Goal: Task Accomplishment & Management: Manage account settings

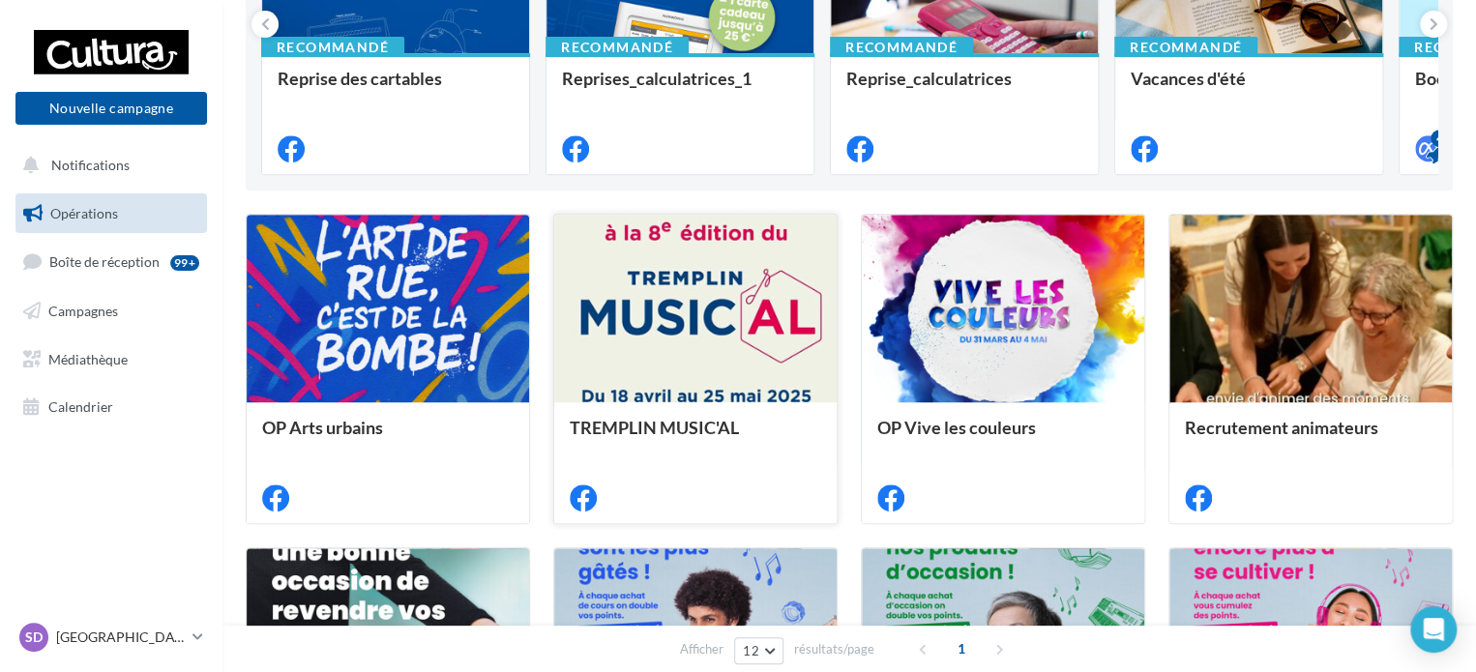
scroll to position [451, 0]
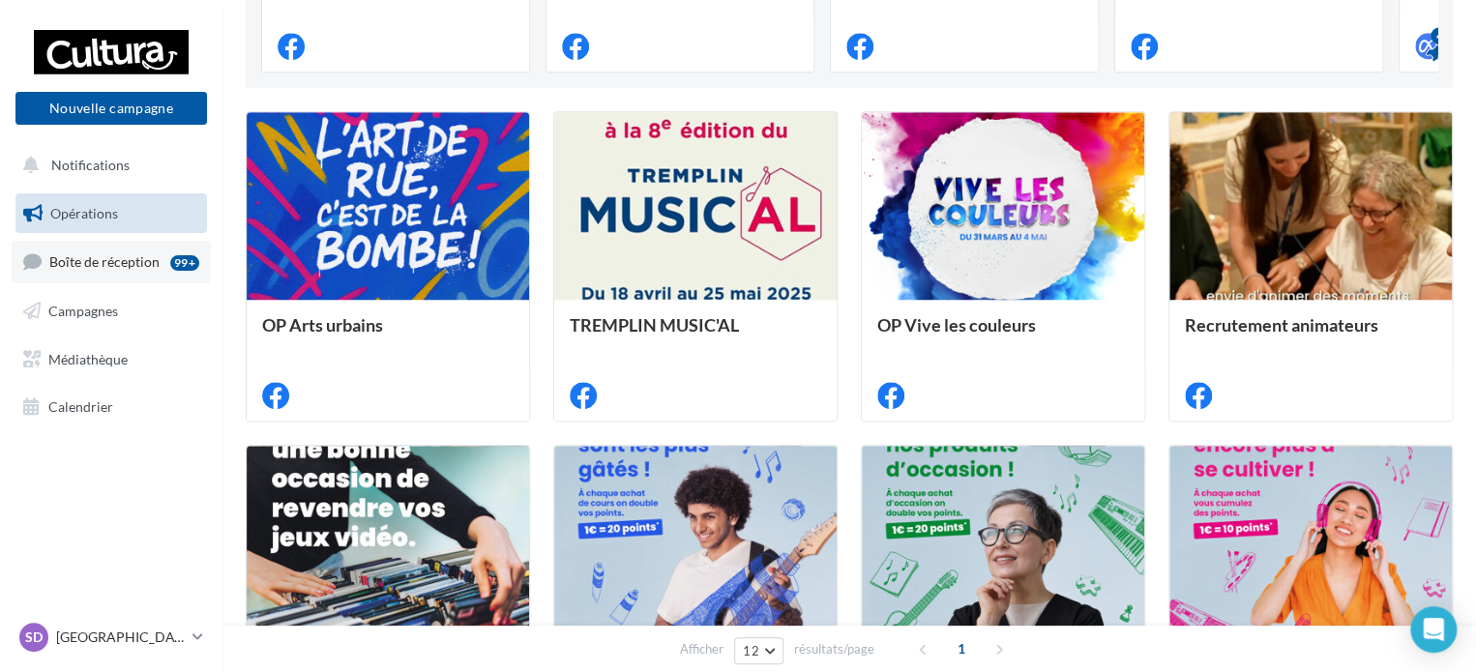
click at [133, 263] on span "Boîte de réception" at bounding box center [104, 261] width 110 height 16
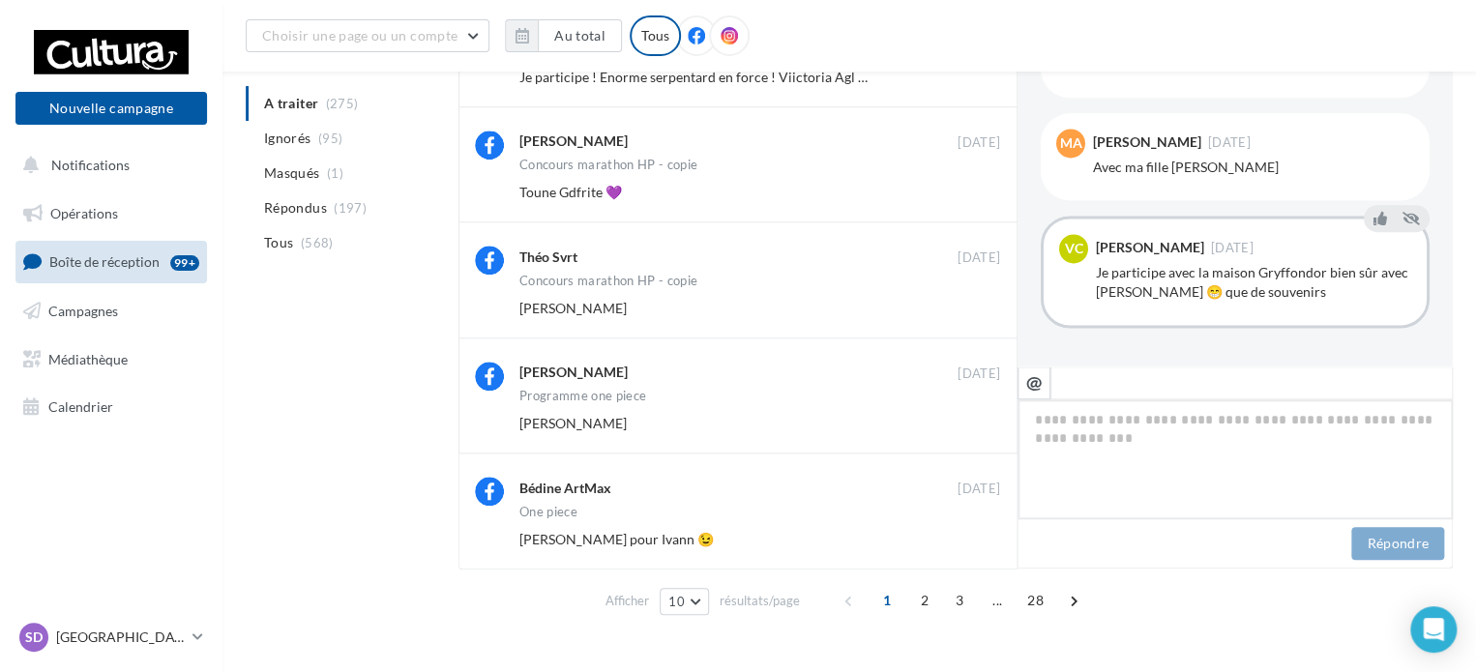
scroll to position [800, 0]
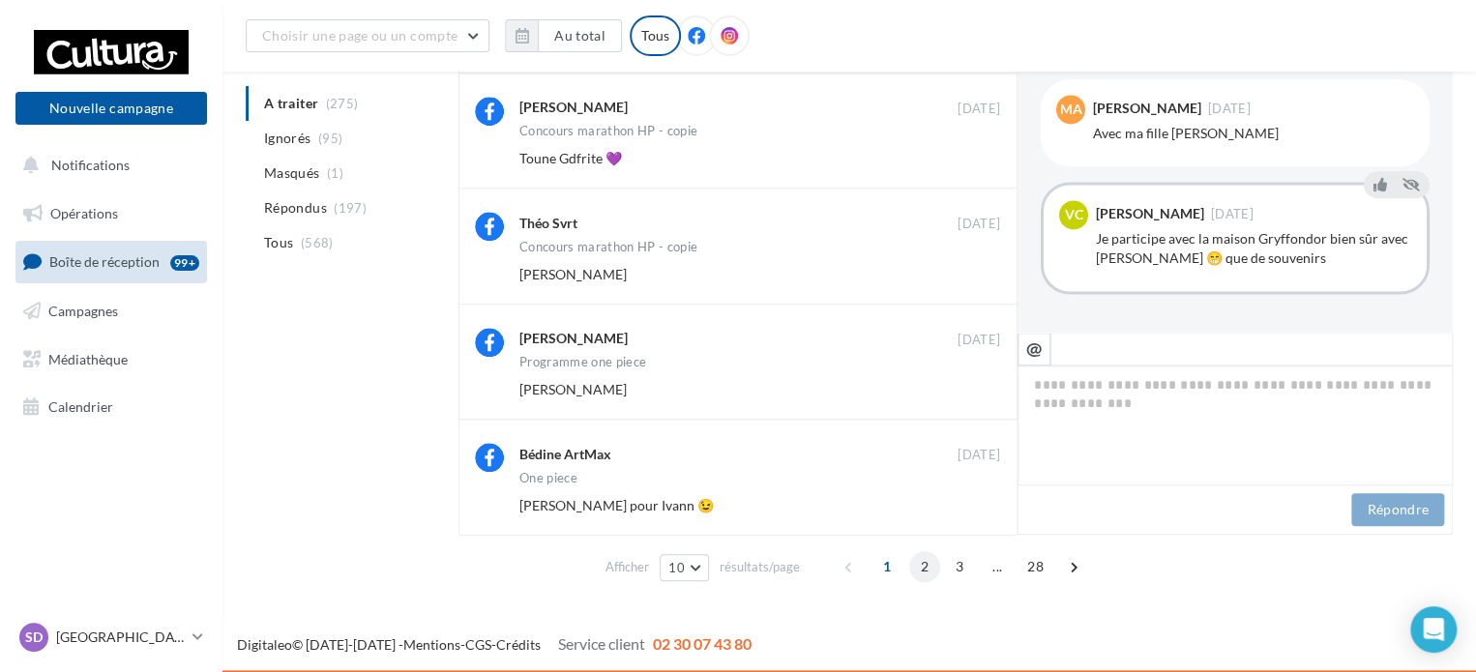
click at [919, 566] on span "2" at bounding box center [924, 566] width 31 height 31
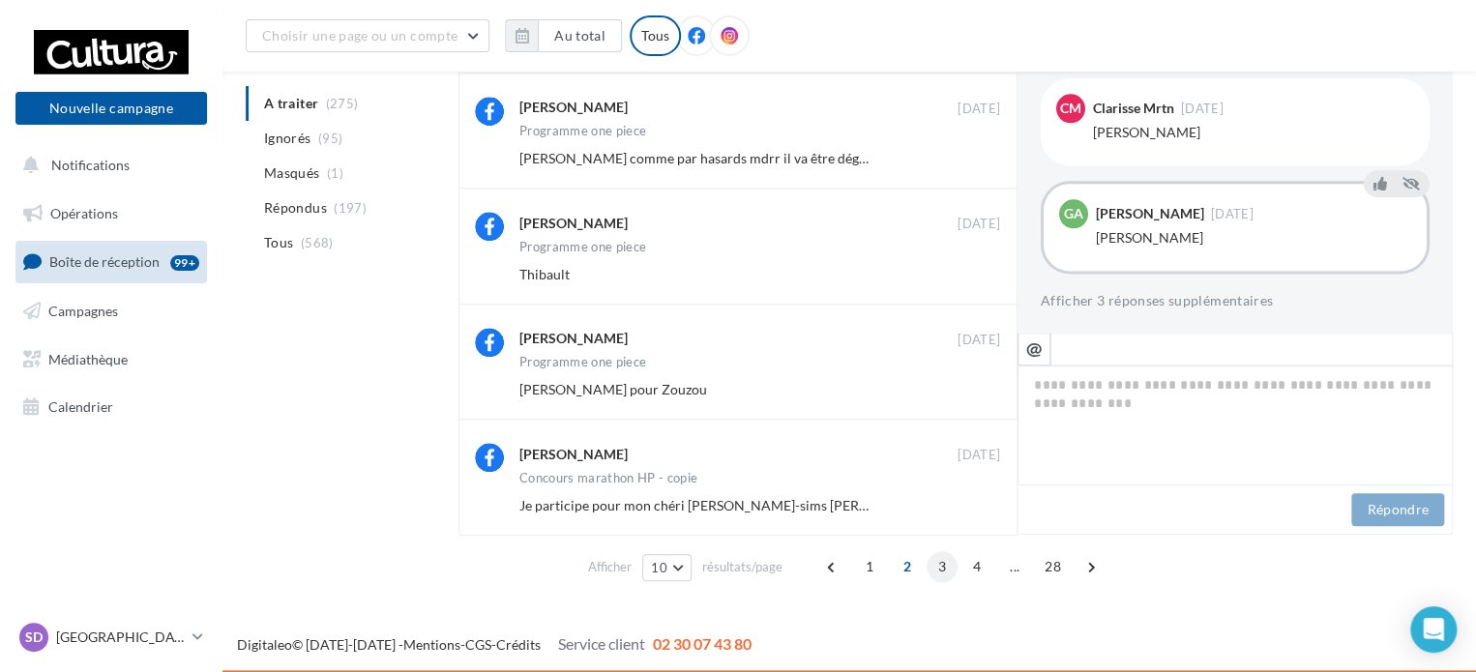
click at [938, 568] on span "3" at bounding box center [942, 566] width 31 height 31
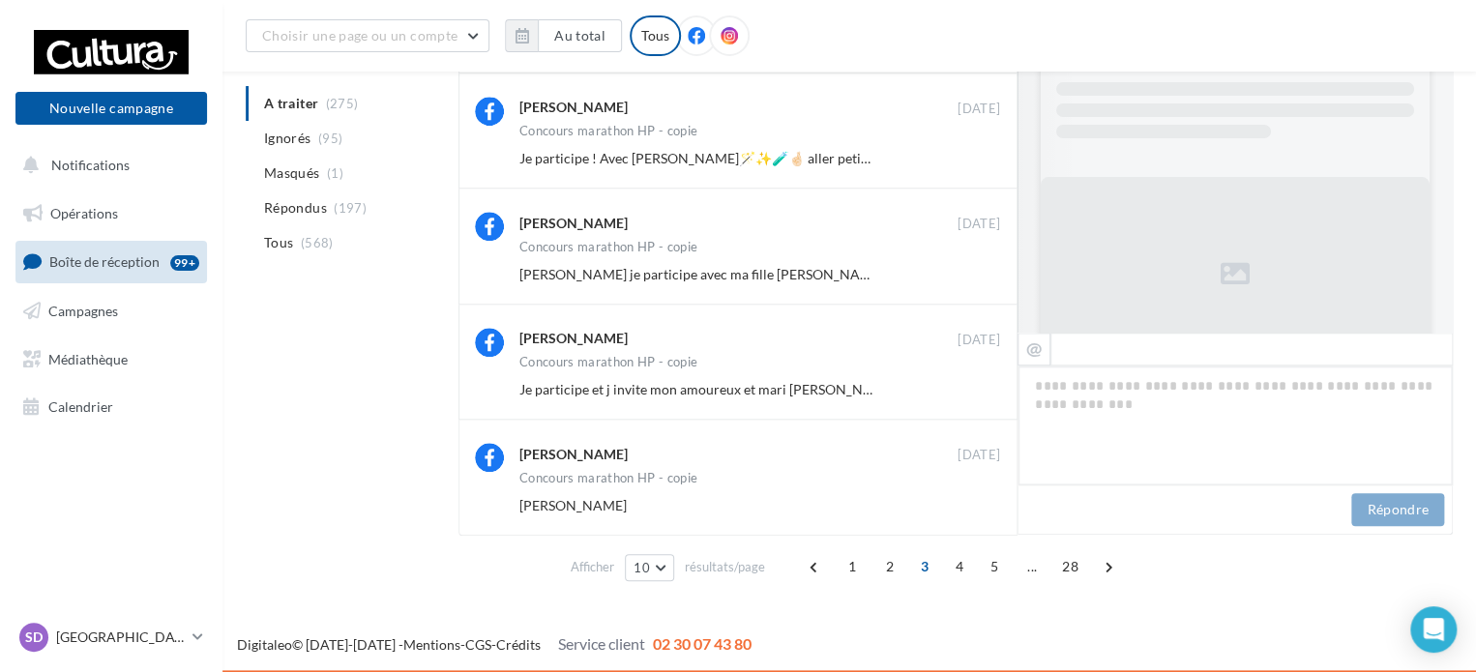
scroll to position [1381, 0]
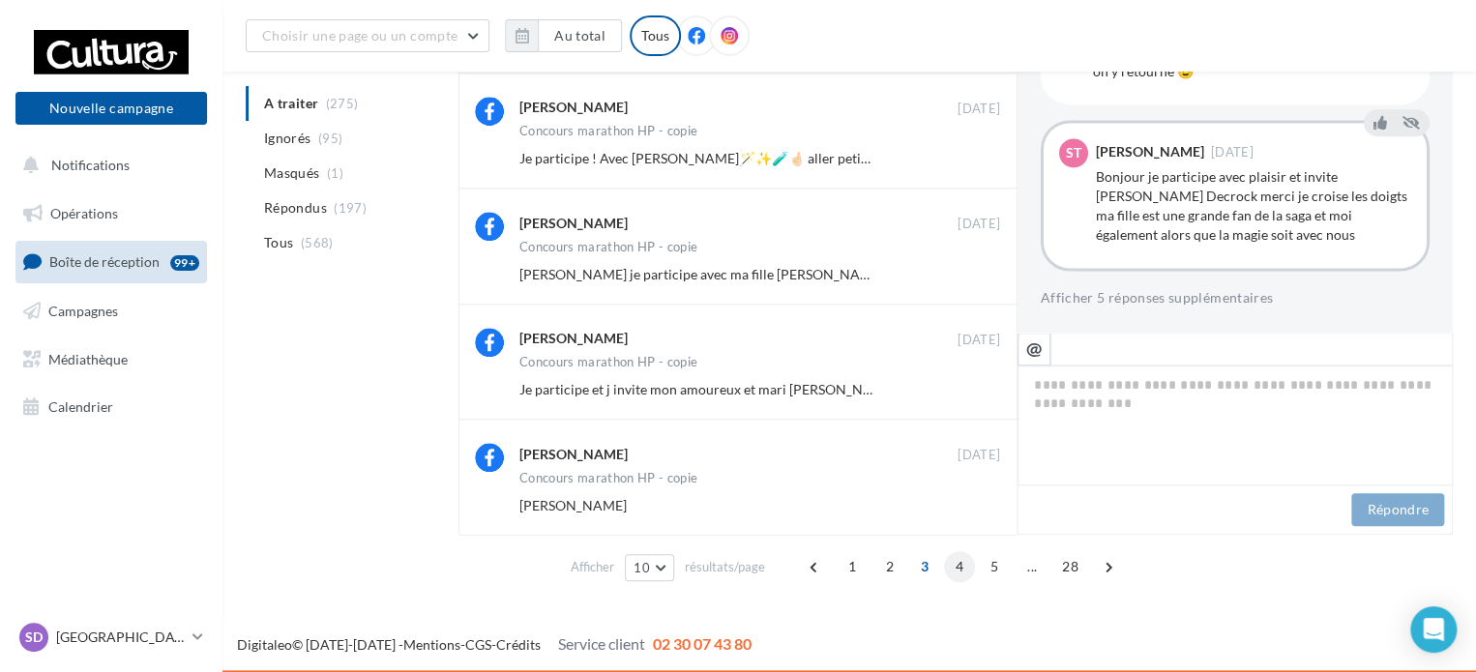
click at [961, 567] on span "4" at bounding box center [959, 566] width 31 height 31
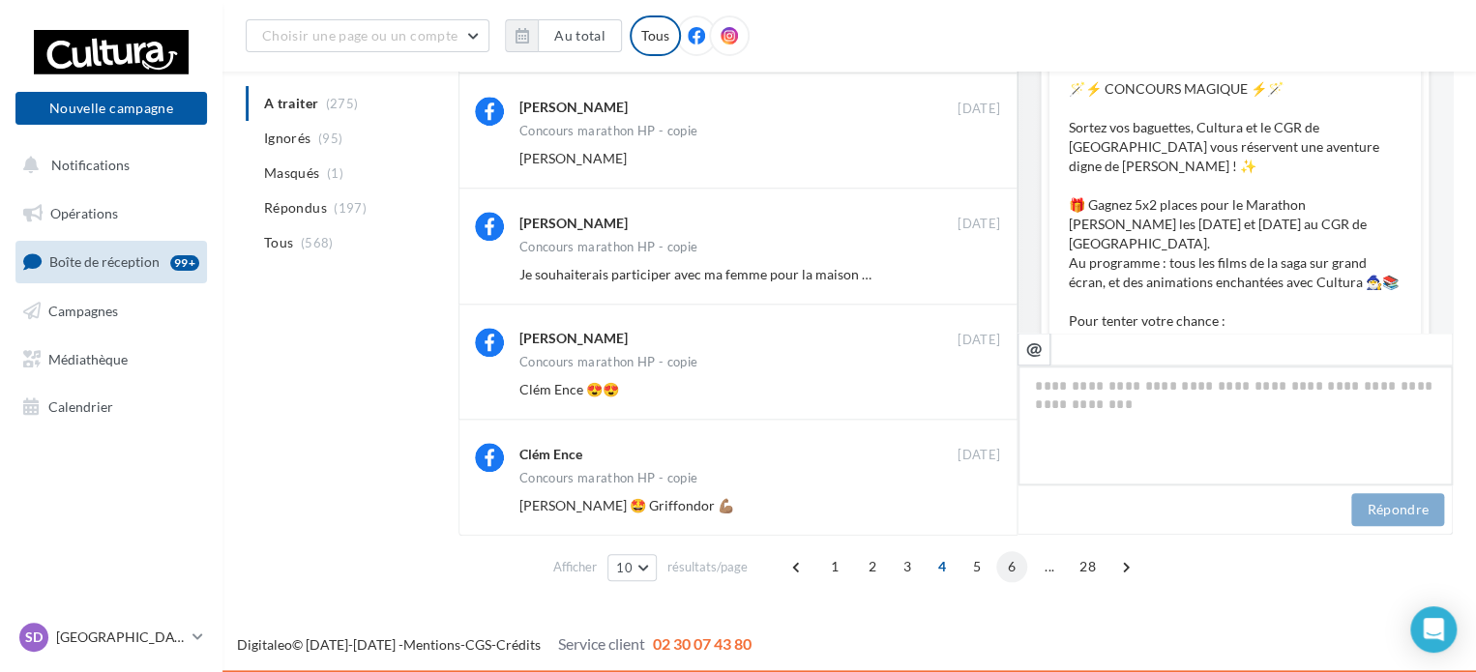
scroll to position [1304, 0]
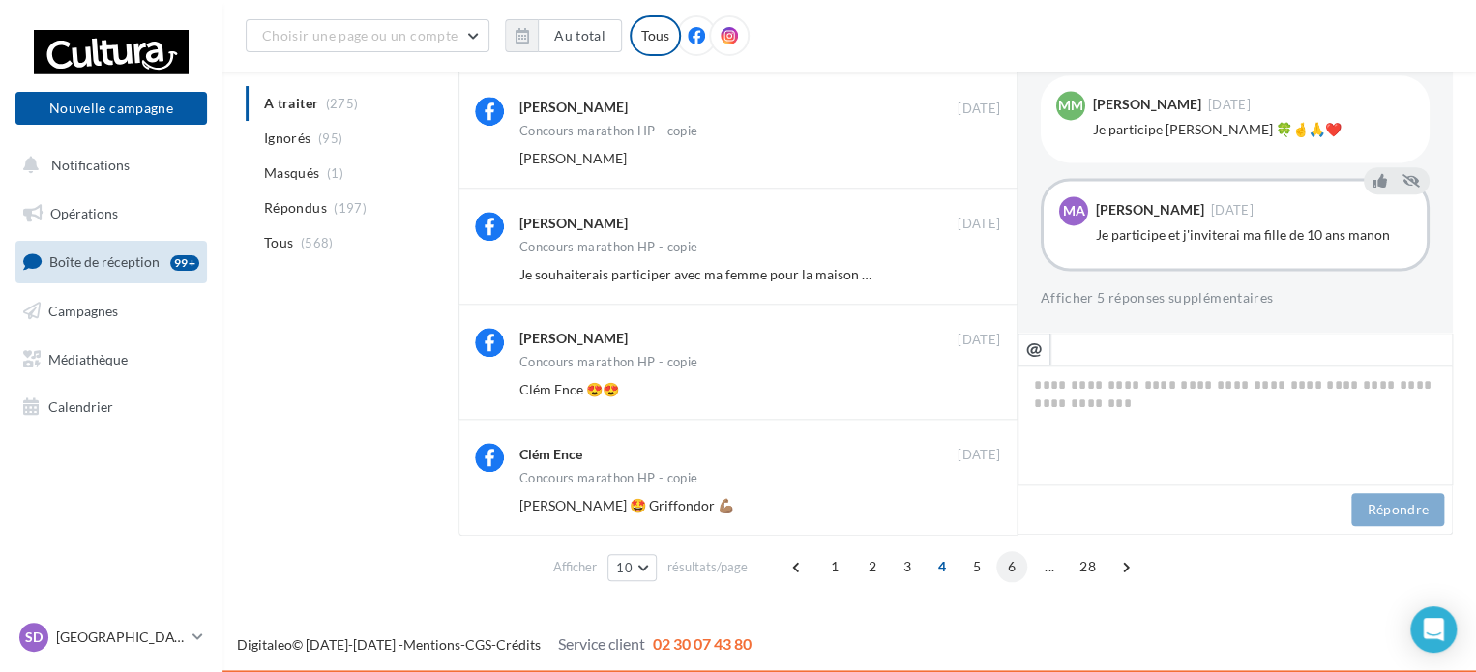
click at [1002, 568] on span "6" at bounding box center [1011, 566] width 31 height 31
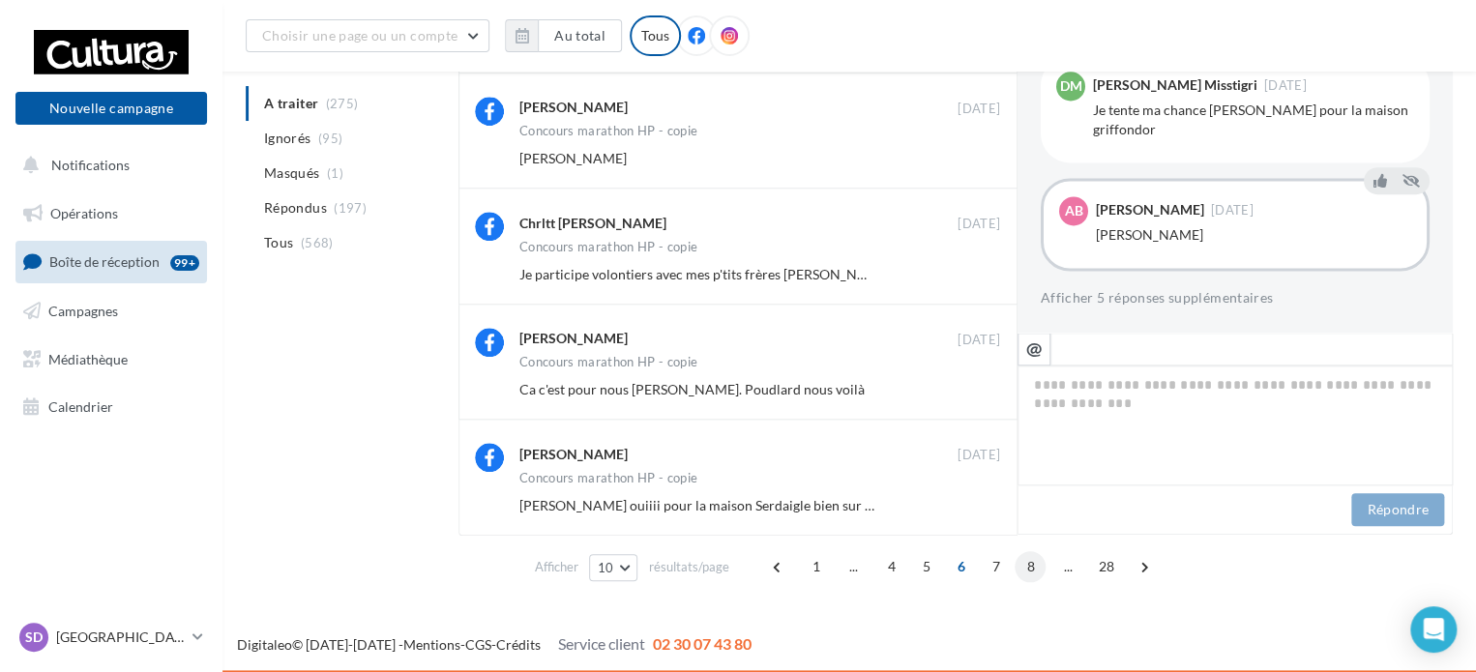
click at [1031, 569] on span "8" at bounding box center [1030, 566] width 31 height 31
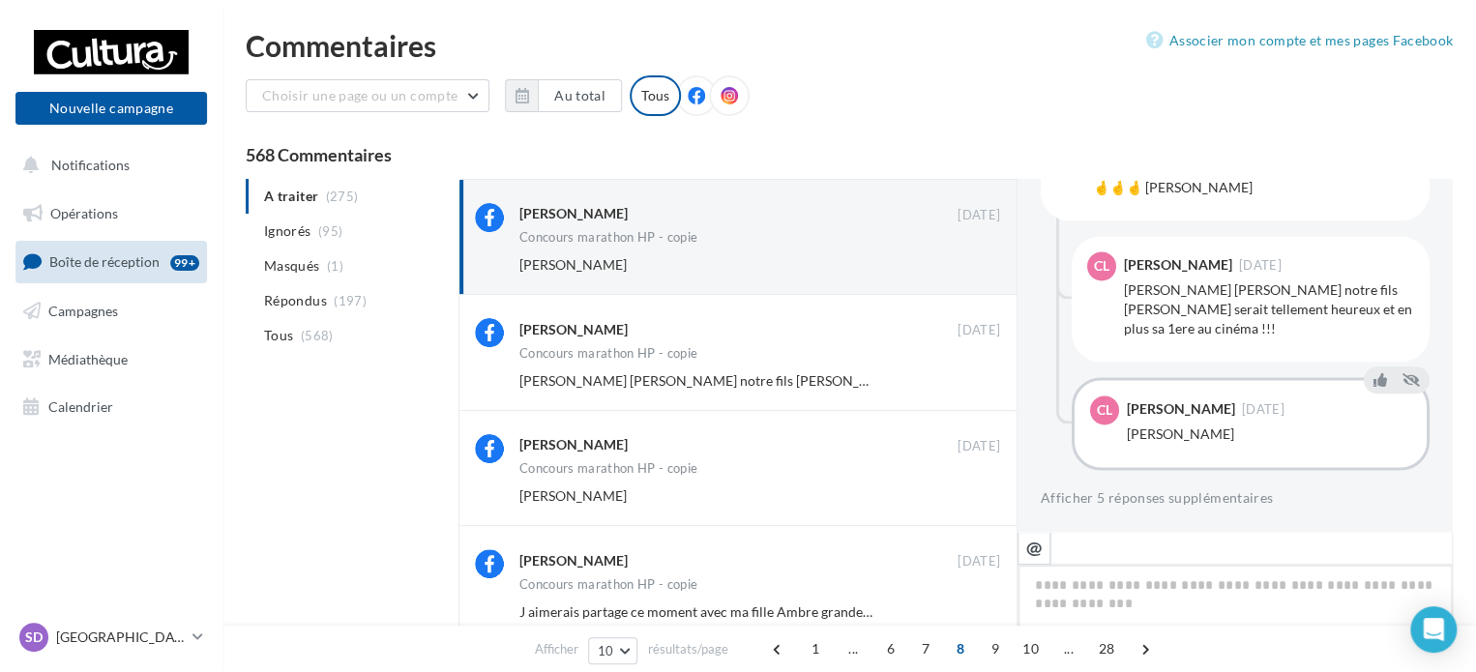
scroll to position [1552, 0]
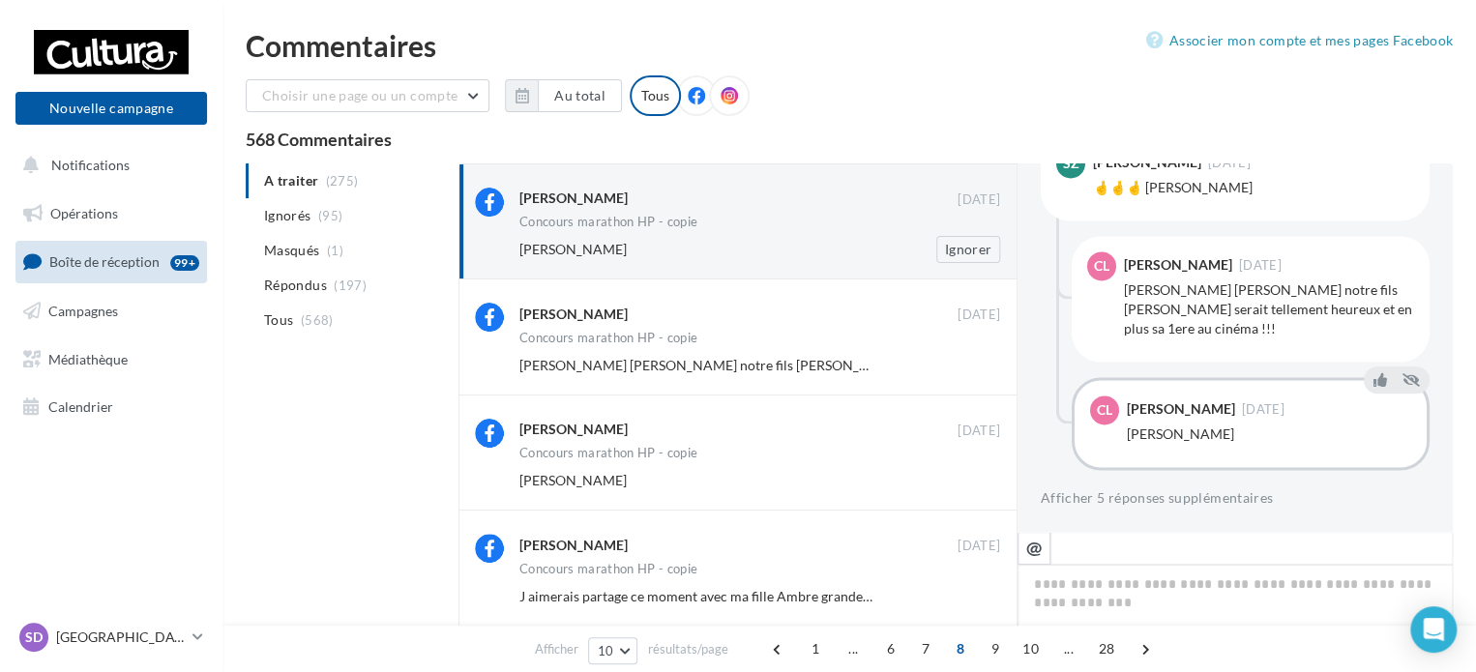
click at [762, 223] on div "Concours marathon HP - copie" at bounding box center [759, 224] width 481 height 16
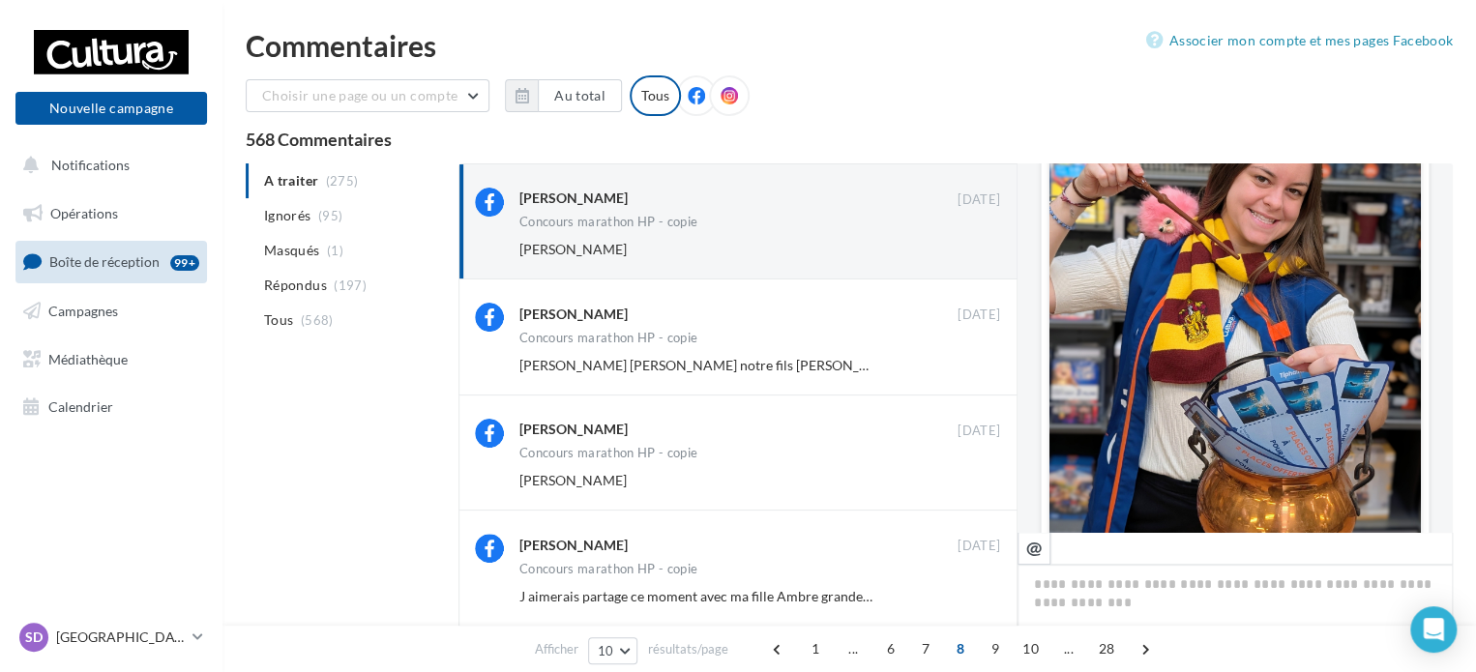
scroll to position [874, 0]
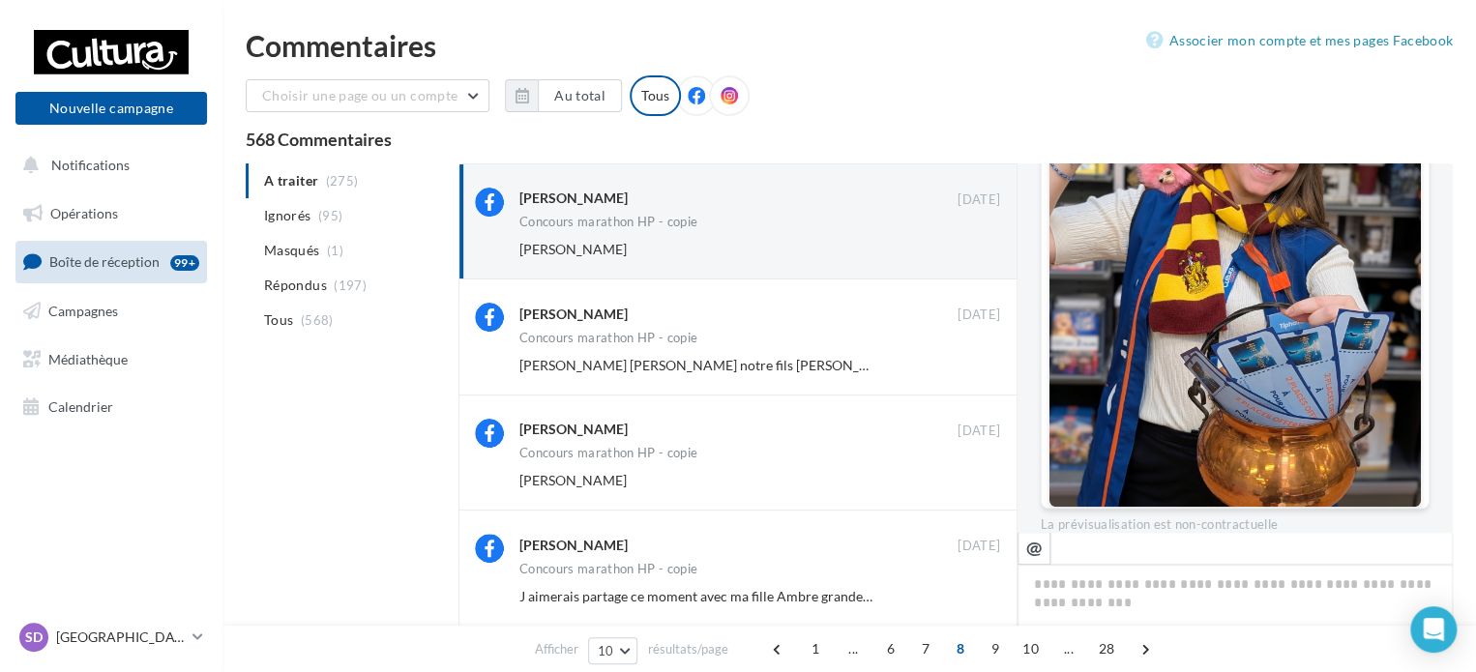
click at [308, 180] on ul "A traiter (275) Ignorés (95) Masqués (1) Répondus (197) Tous (568)" at bounding box center [348, 250] width 205 height 174
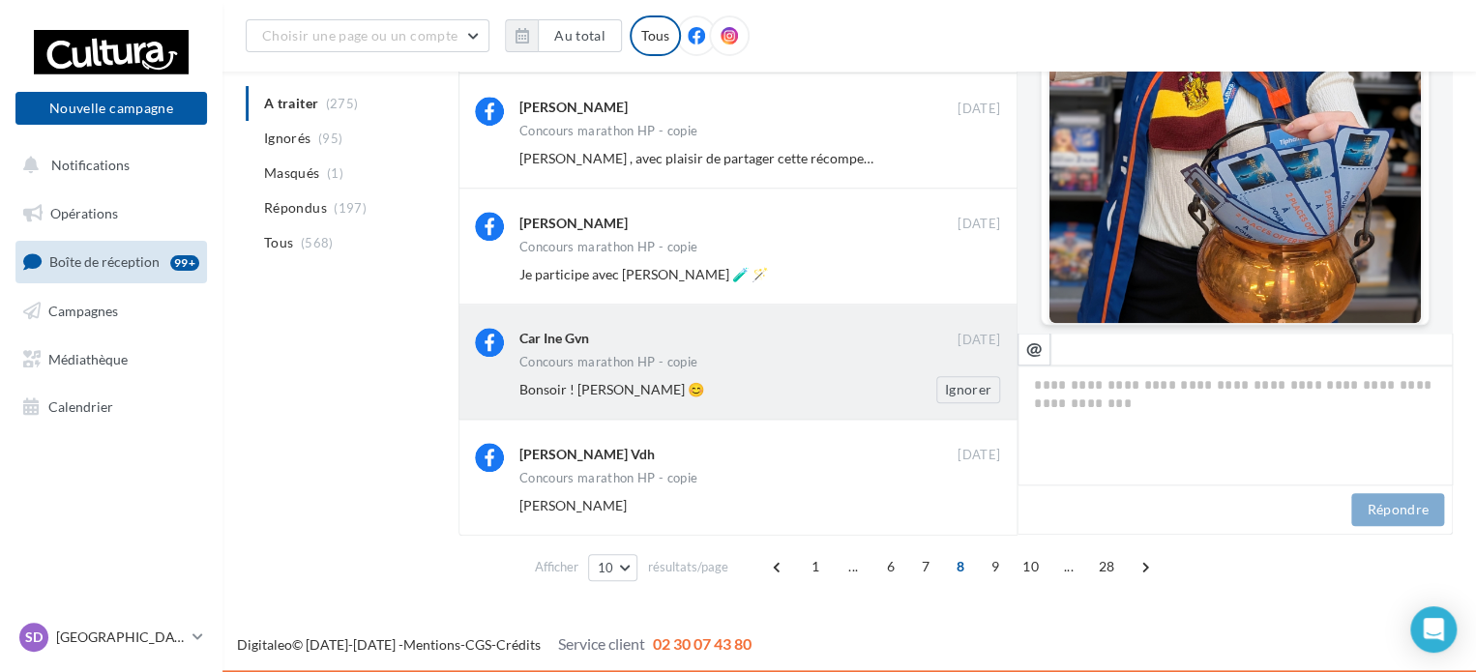
scroll to position [0, 0]
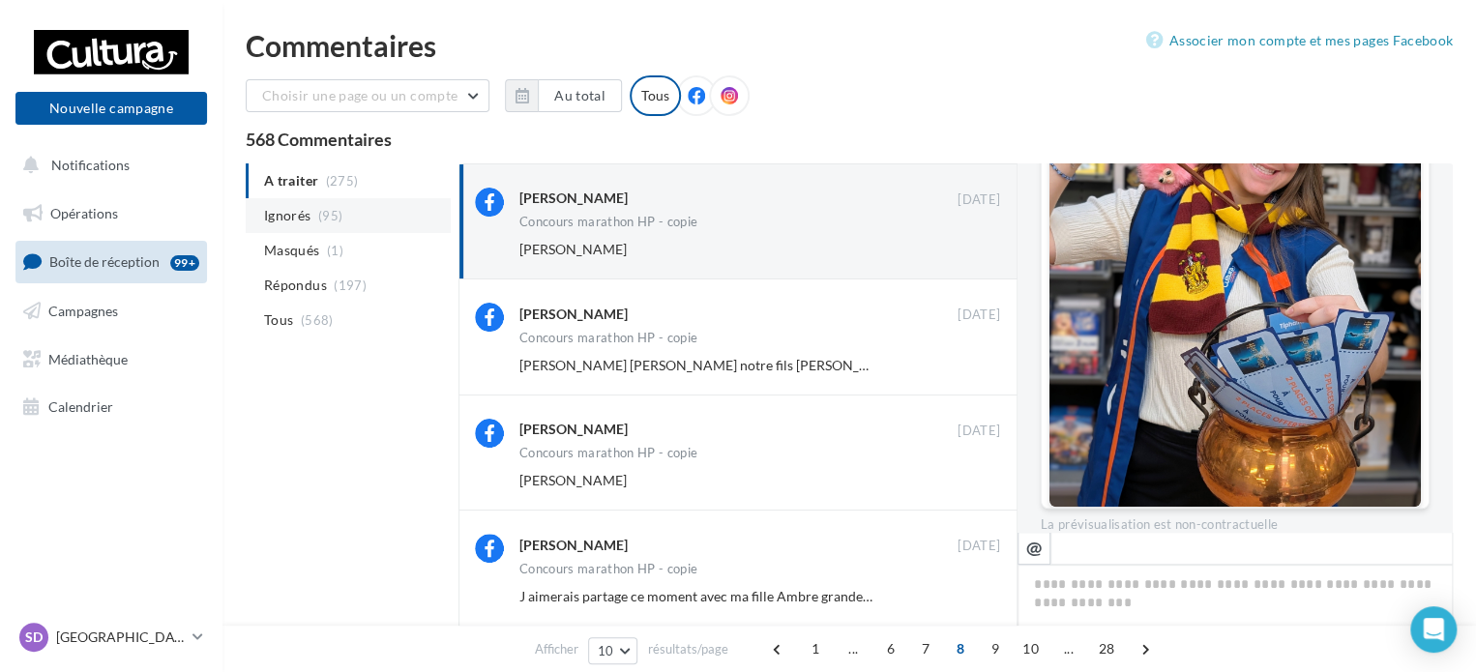
click at [306, 218] on span "Ignorés" at bounding box center [287, 215] width 46 height 19
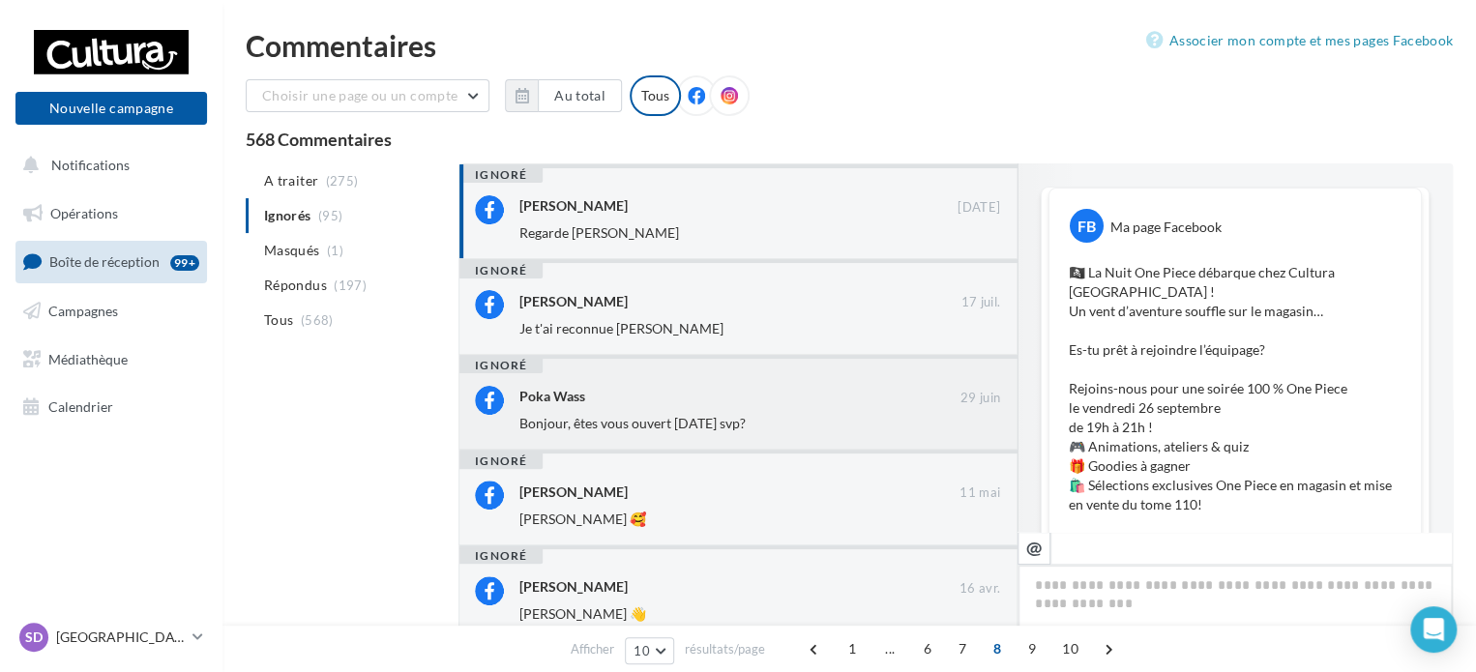
scroll to position [959, 0]
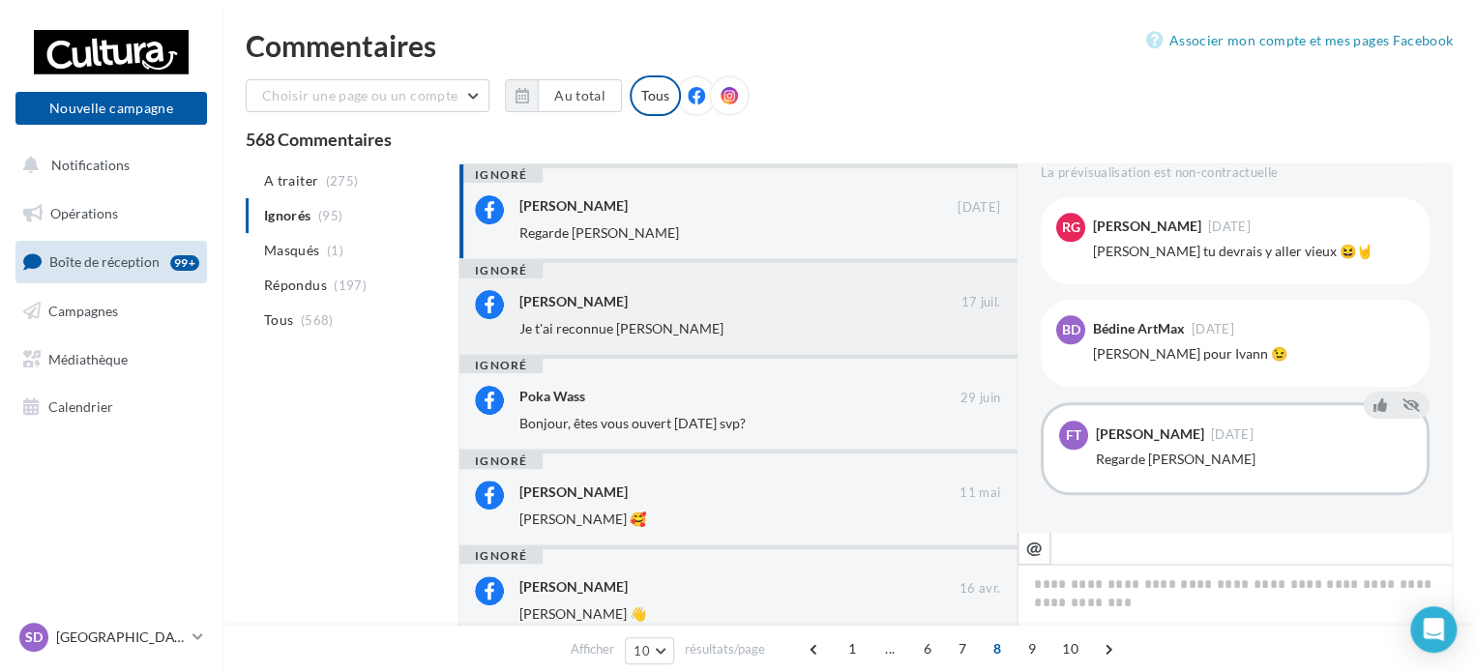
click at [731, 333] on div "Je t'ai reconnue Anna" at bounding box center [696, 328] width 355 height 19
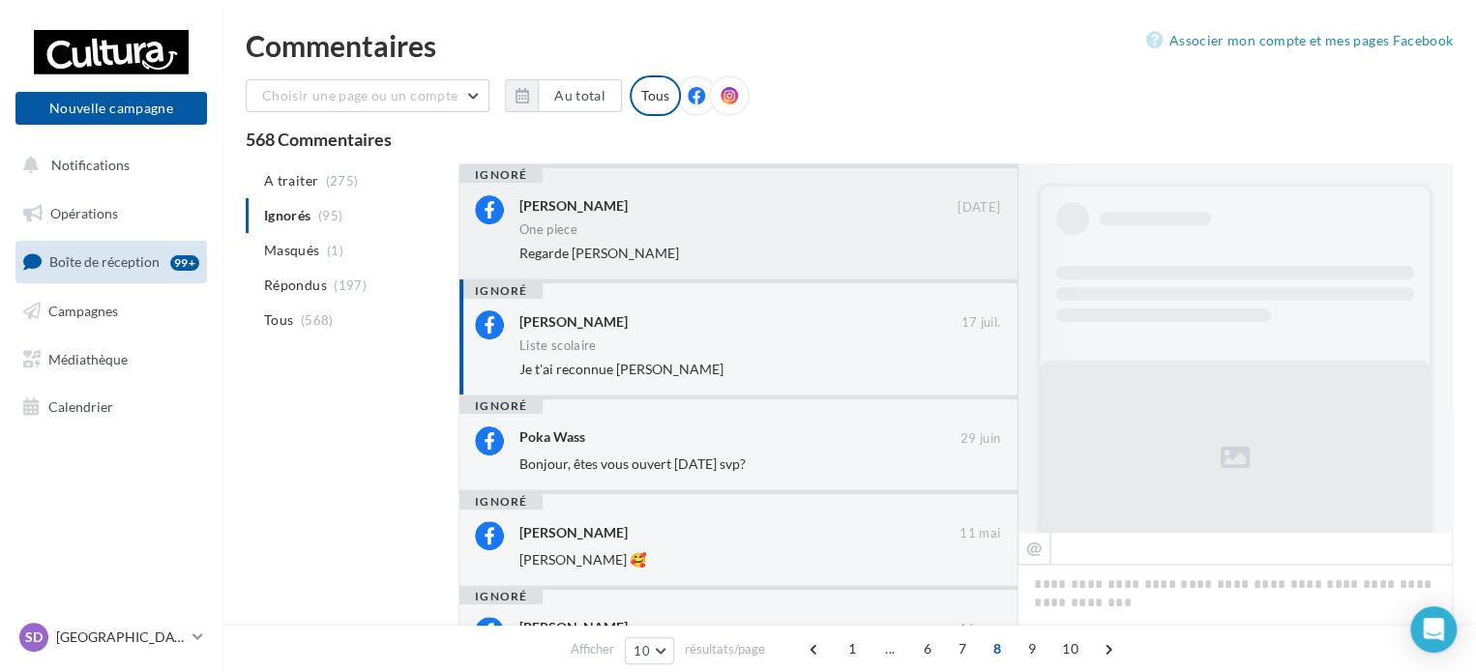
click at [711, 230] on div "One piece" at bounding box center [759, 231] width 481 height 16
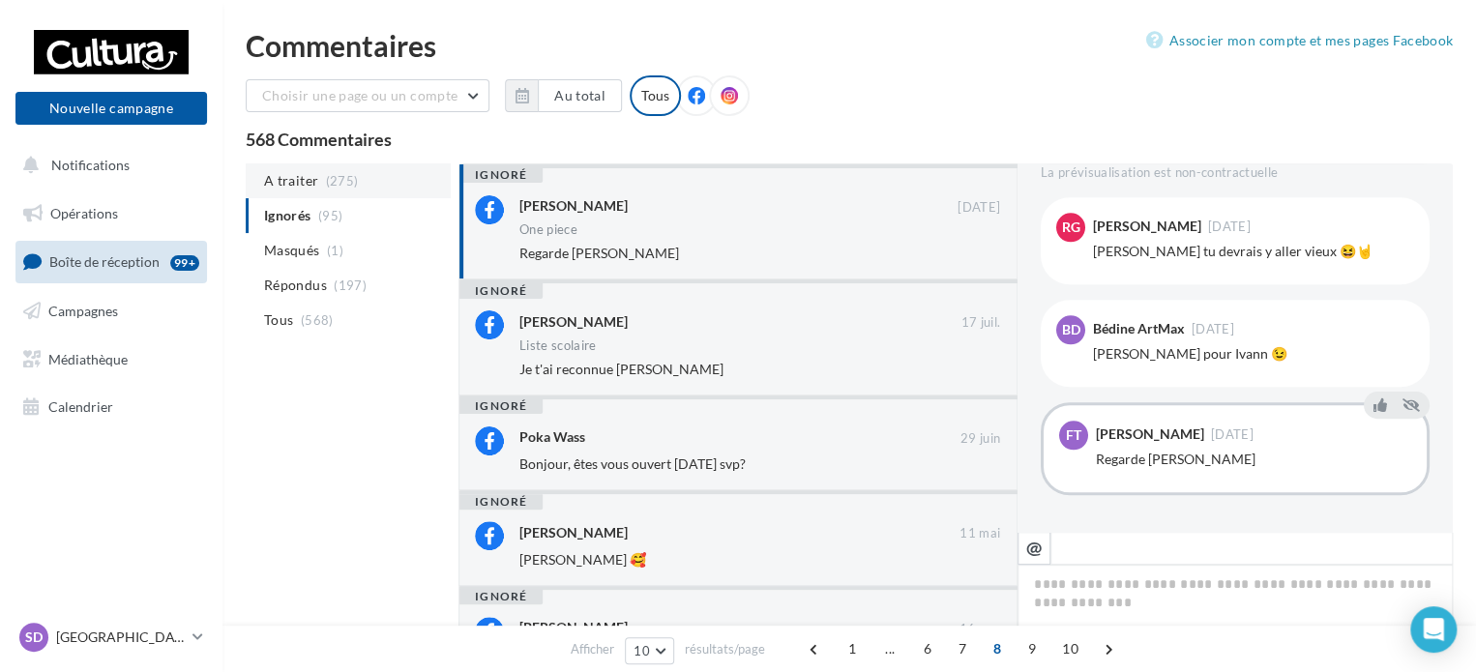
click at [298, 185] on span "A traiter" at bounding box center [291, 180] width 54 height 19
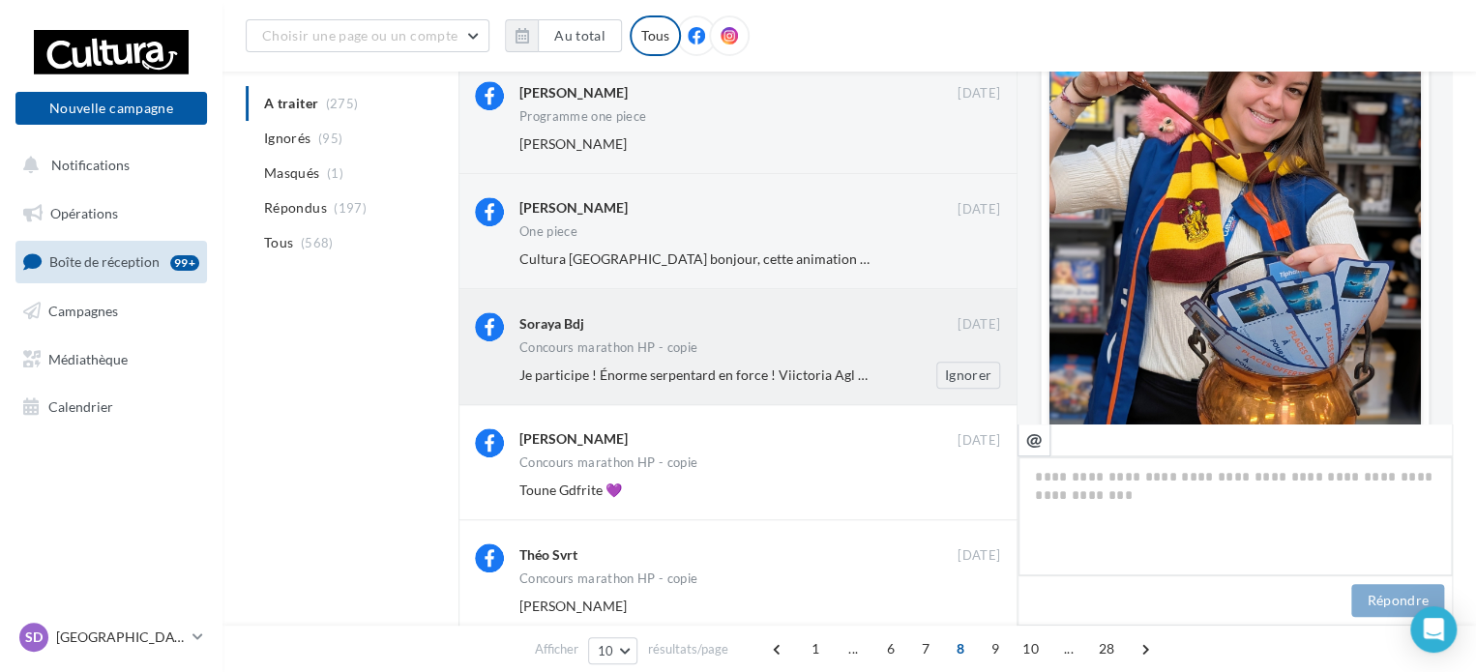
scroll to position [0, 0]
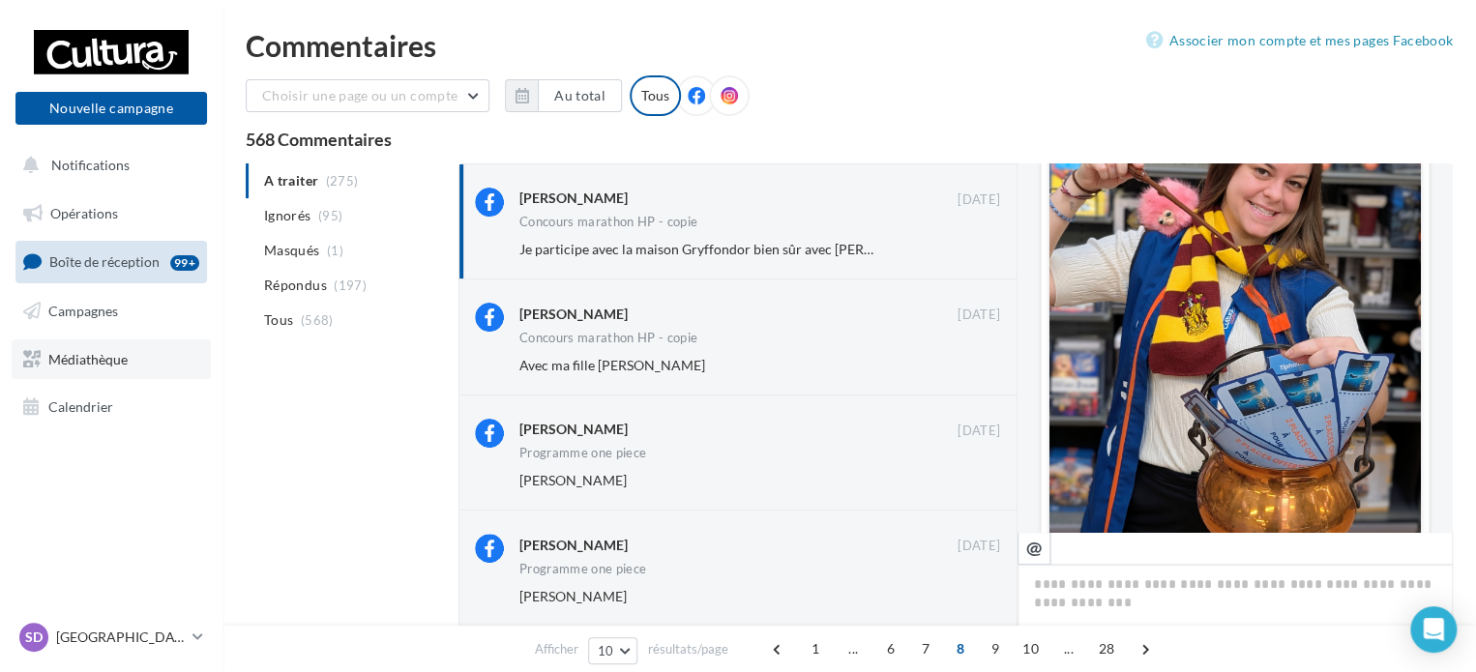
click at [85, 355] on span "Médiathèque" at bounding box center [87, 358] width 79 height 16
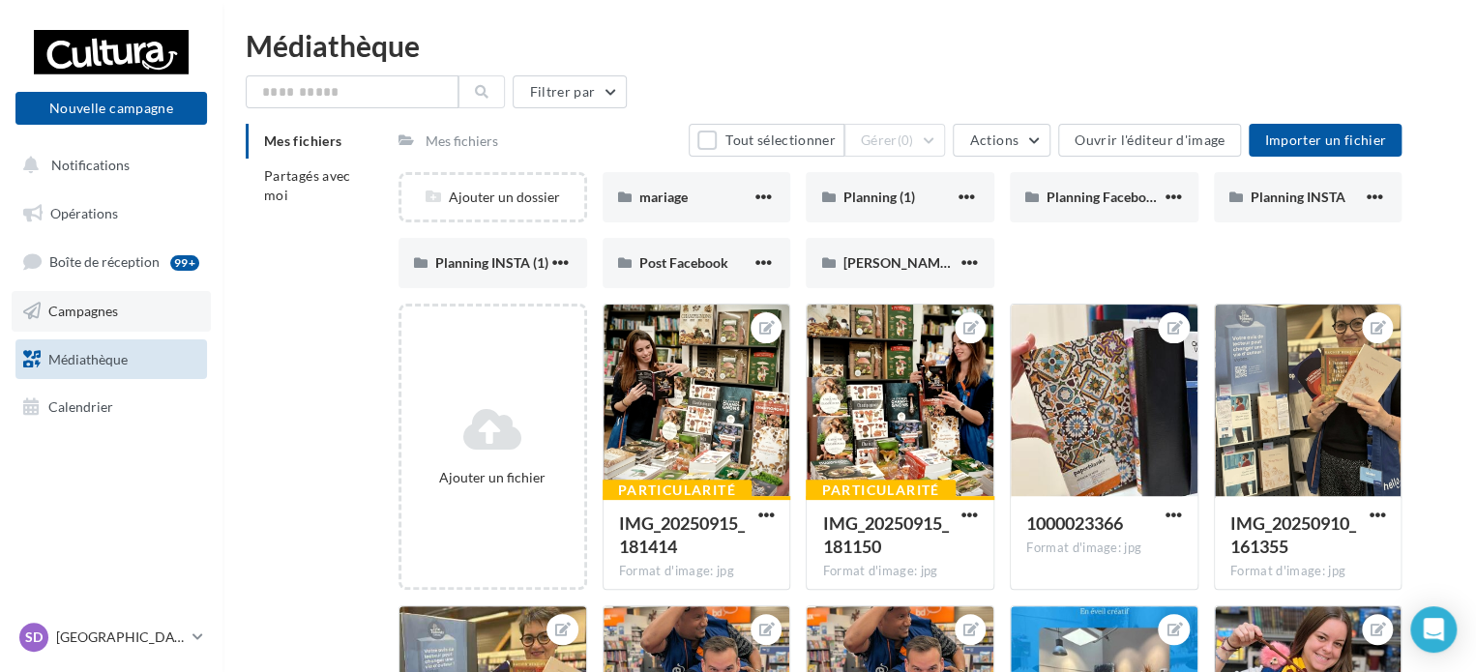
click at [118, 312] on span "Campagnes" at bounding box center [83, 311] width 70 height 16
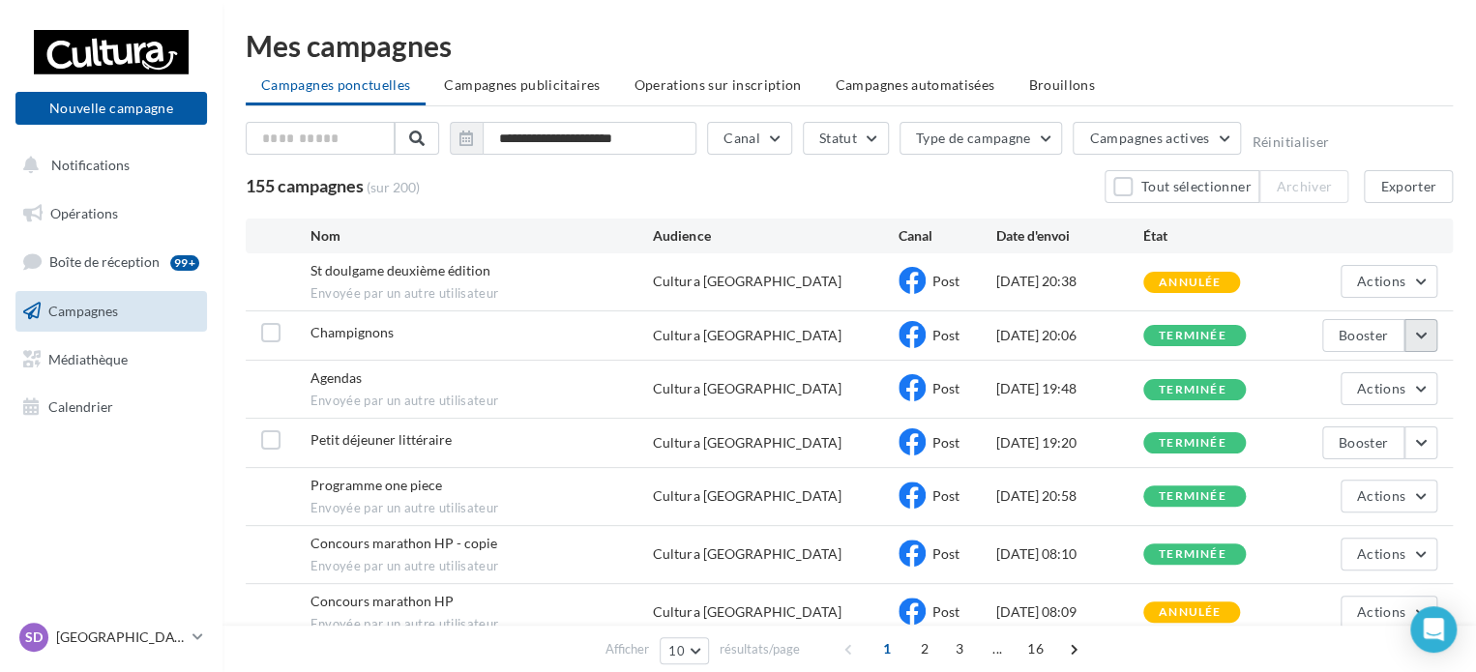
click at [1432, 335] on button "button" at bounding box center [1421, 335] width 33 height 33
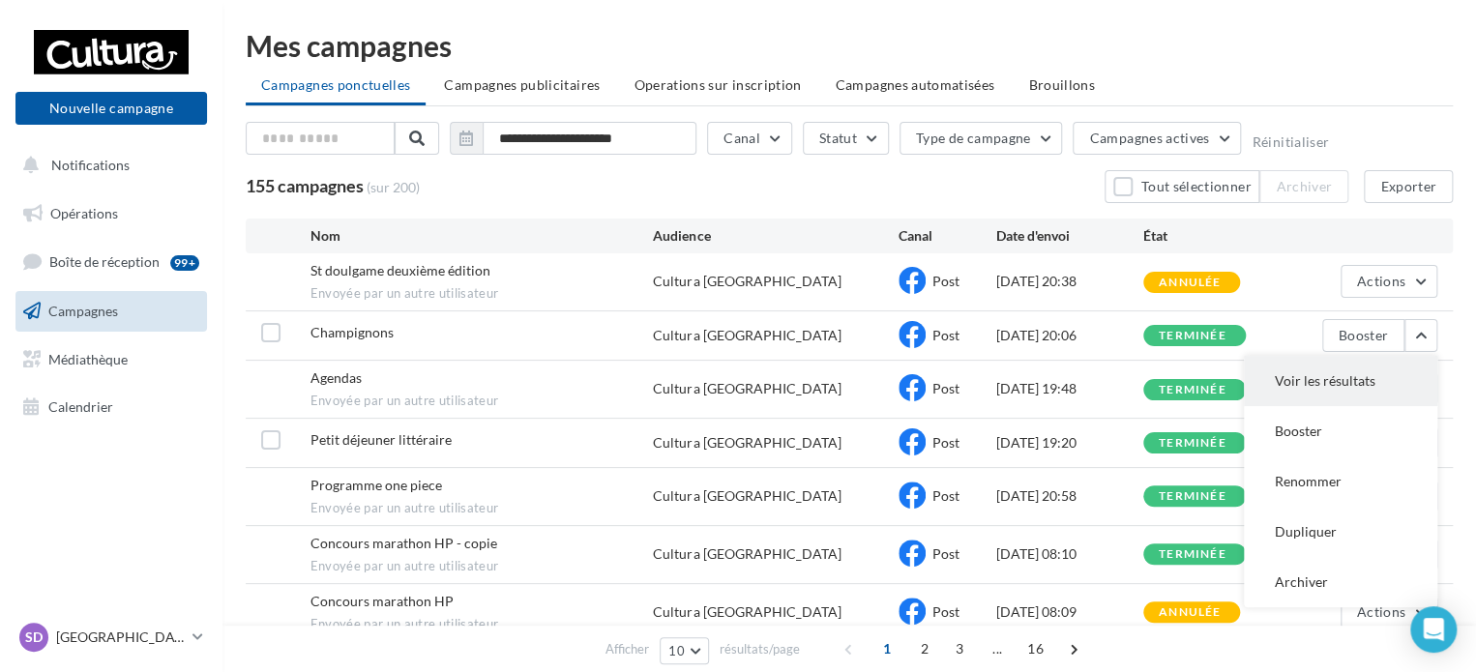
click at [1363, 376] on button "Voir les résultats" at bounding box center [1340, 381] width 193 height 50
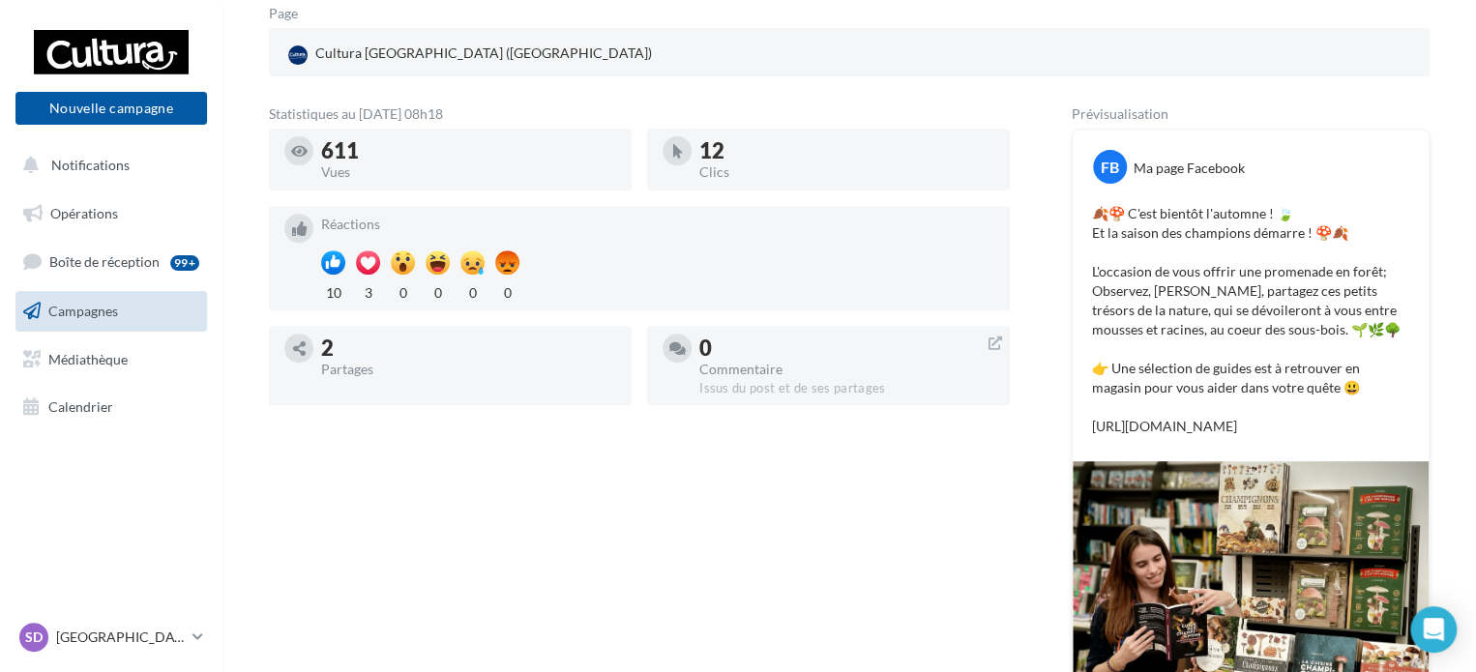
scroll to position [140, 0]
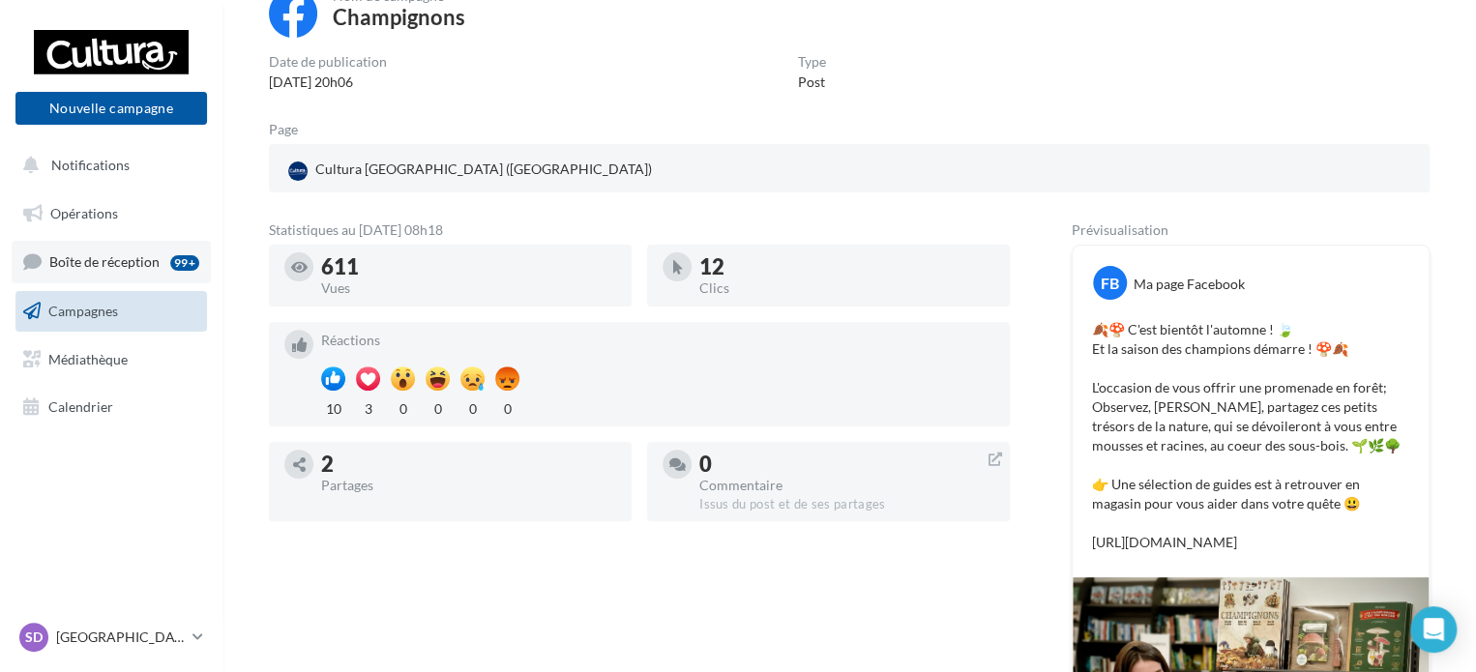
click at [111, 267] on span "Boîte de réception" at bounding box center [104, 261] width 110 height 16
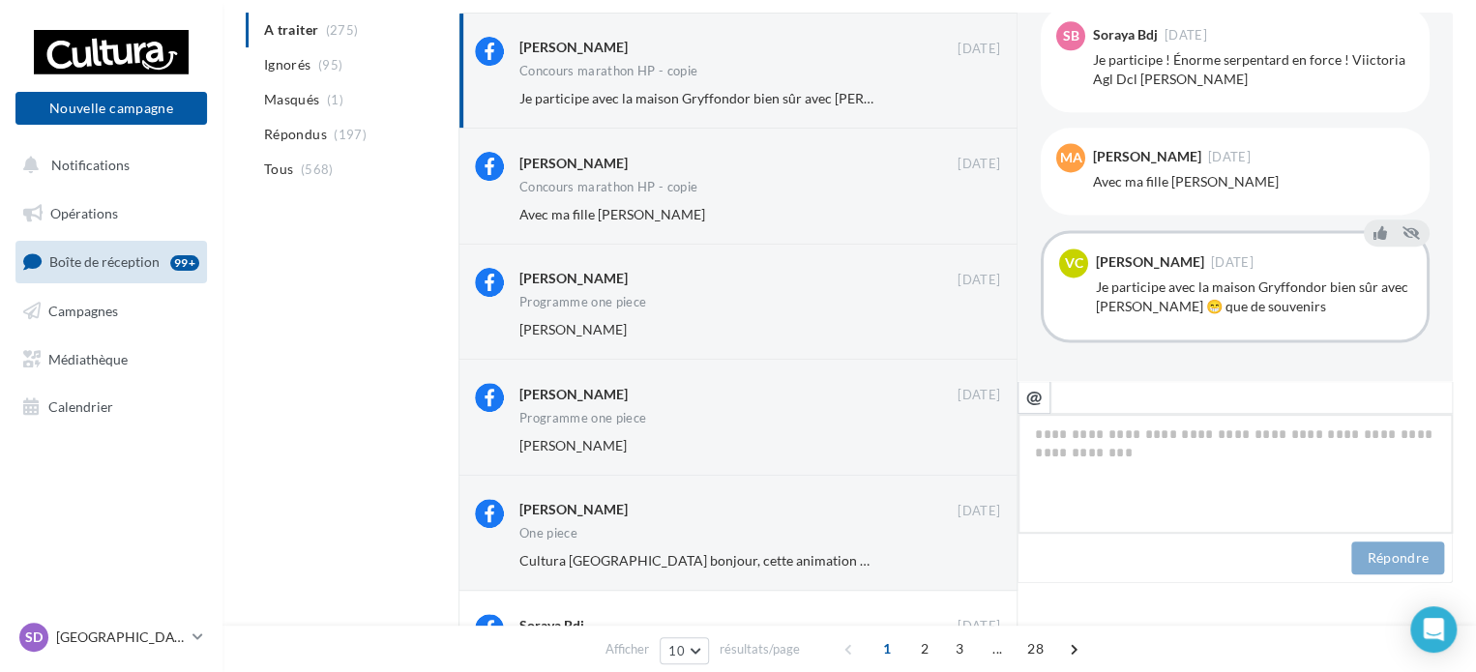
scroll to position [241, 0]
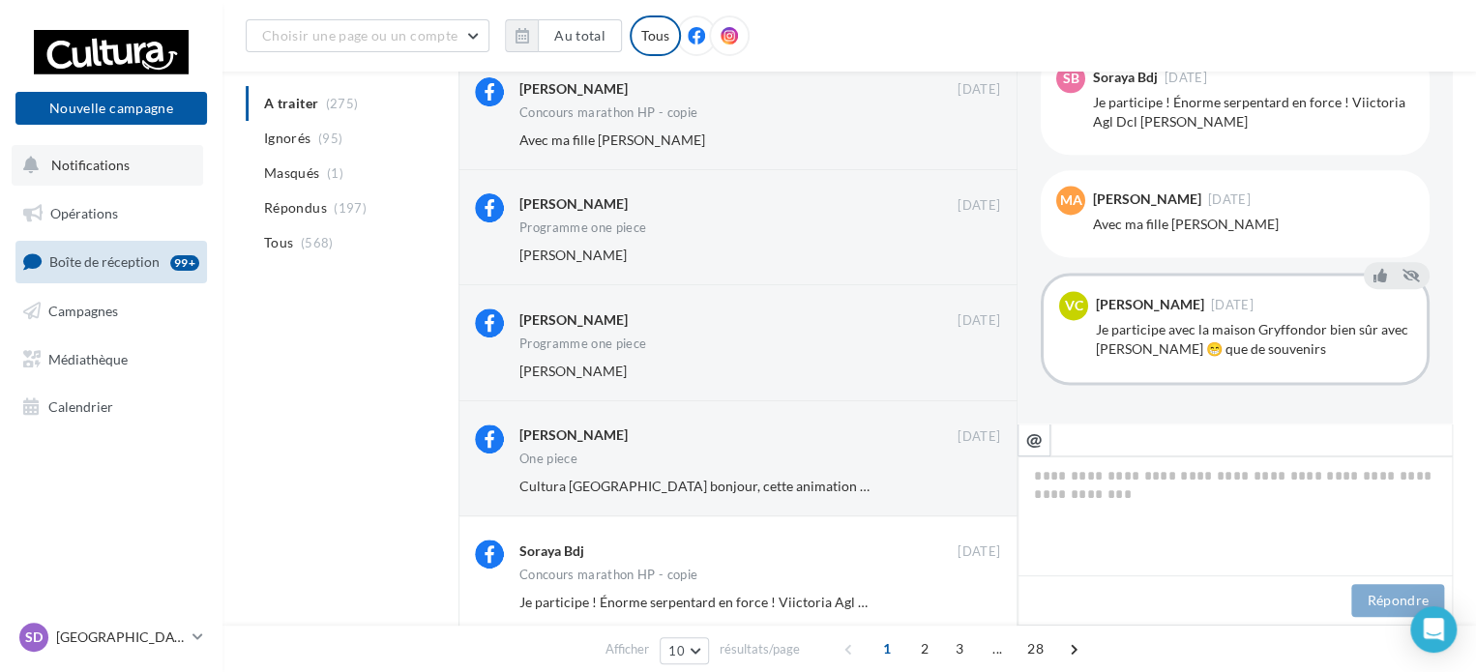
click at [101, 168] on span "Notifications" at bounding box center [90, 165] width 78 height 16
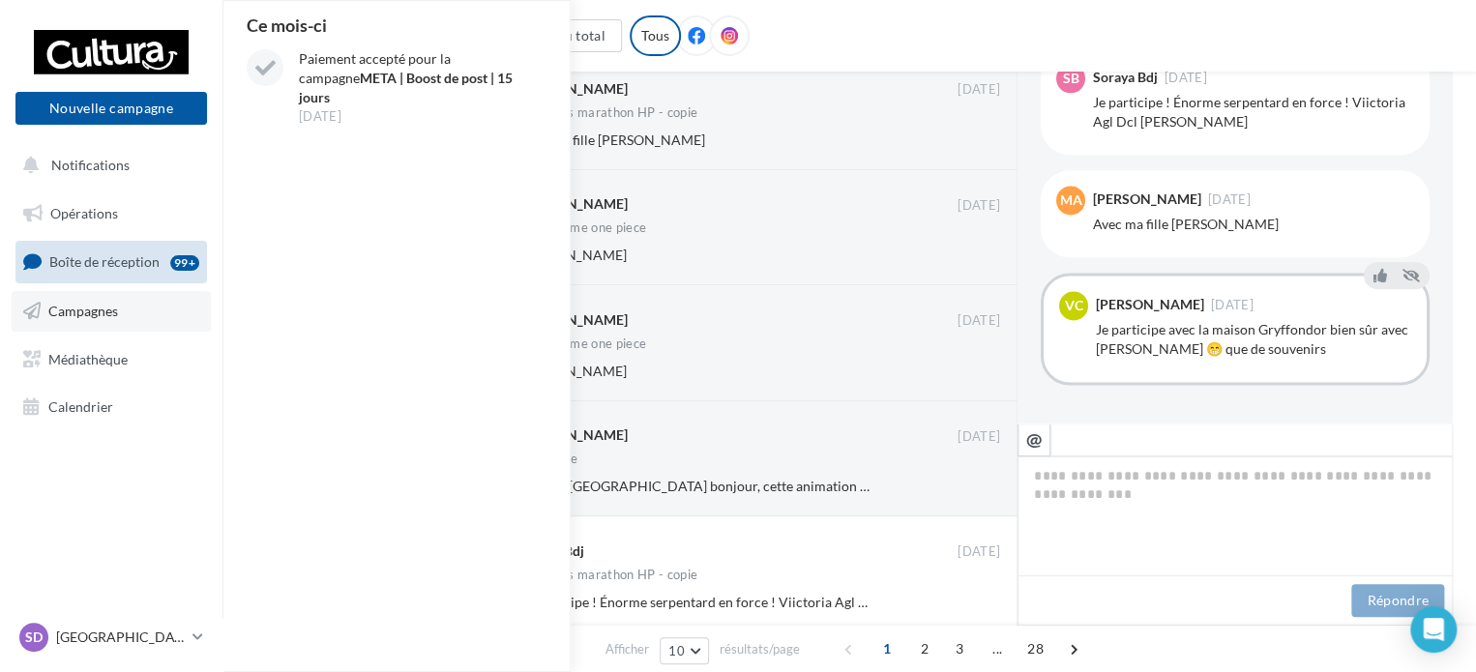
click at [107, 320] on link "Campagnes" at bounding box center [111, 311] width 199 height 41
